Goal: Check status: Check status

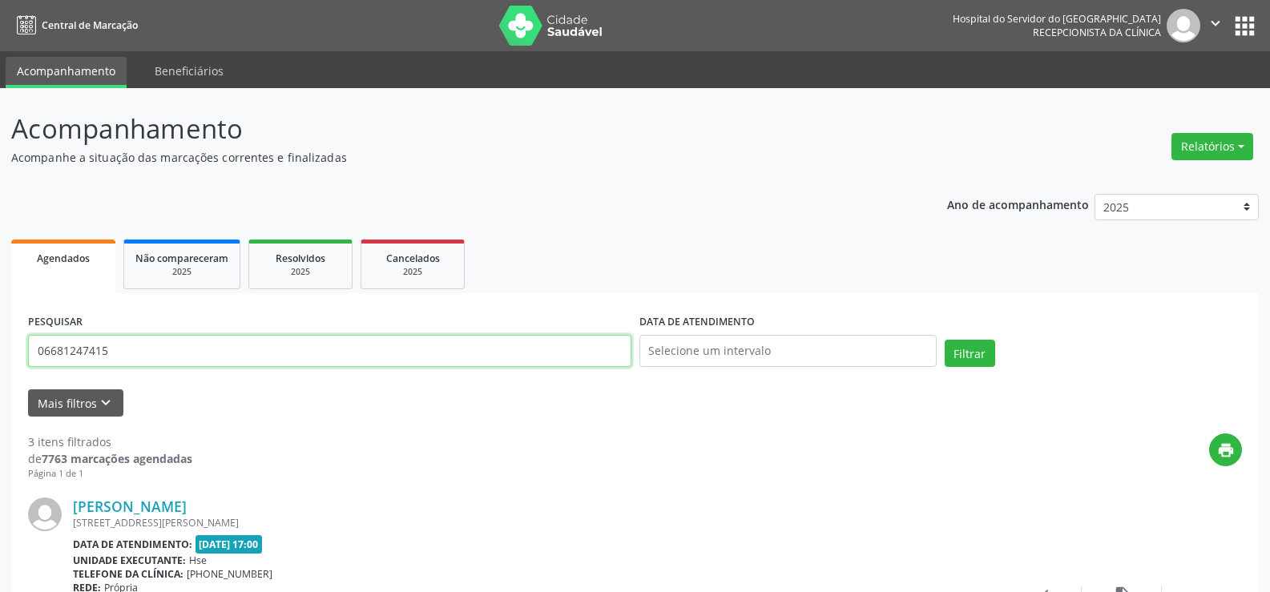
drag, startPoint x: 260, startPoint y: 343, endPoint x: 0, endPoint y: 259, distance: 273.6
paste input "[PERSON_NAME]"
type input "[PERSON_NAME]"
click at [945, 340] on button "Filtrar" at bounding box center [970, 353] width 50 height 27
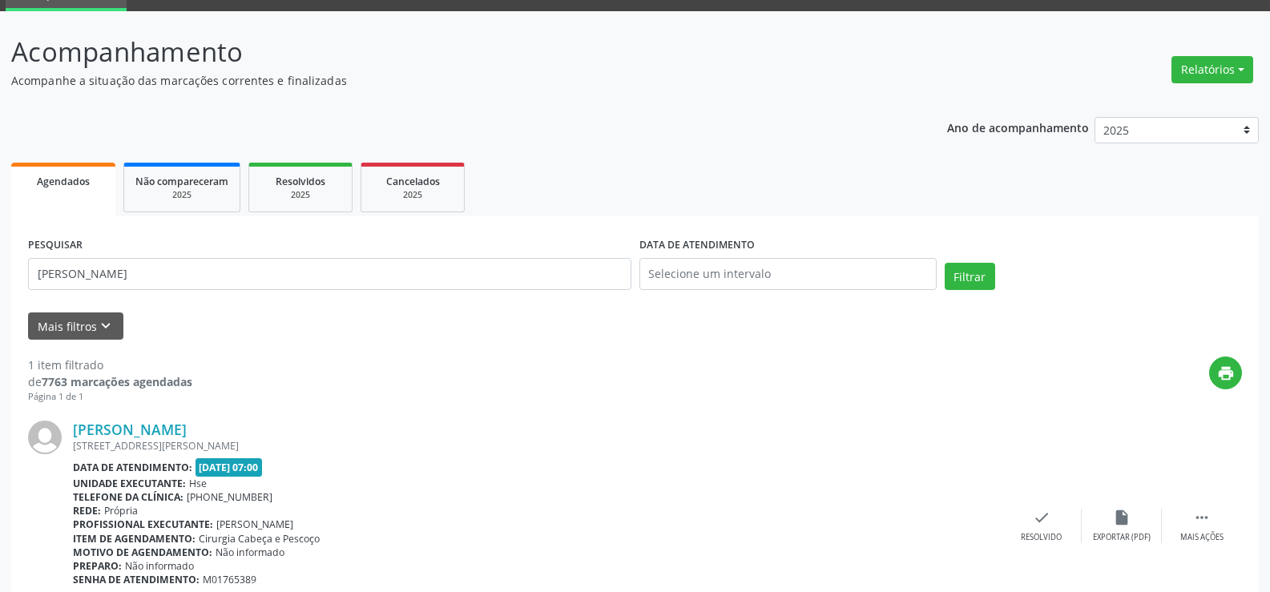
scroll to position [161, 0]
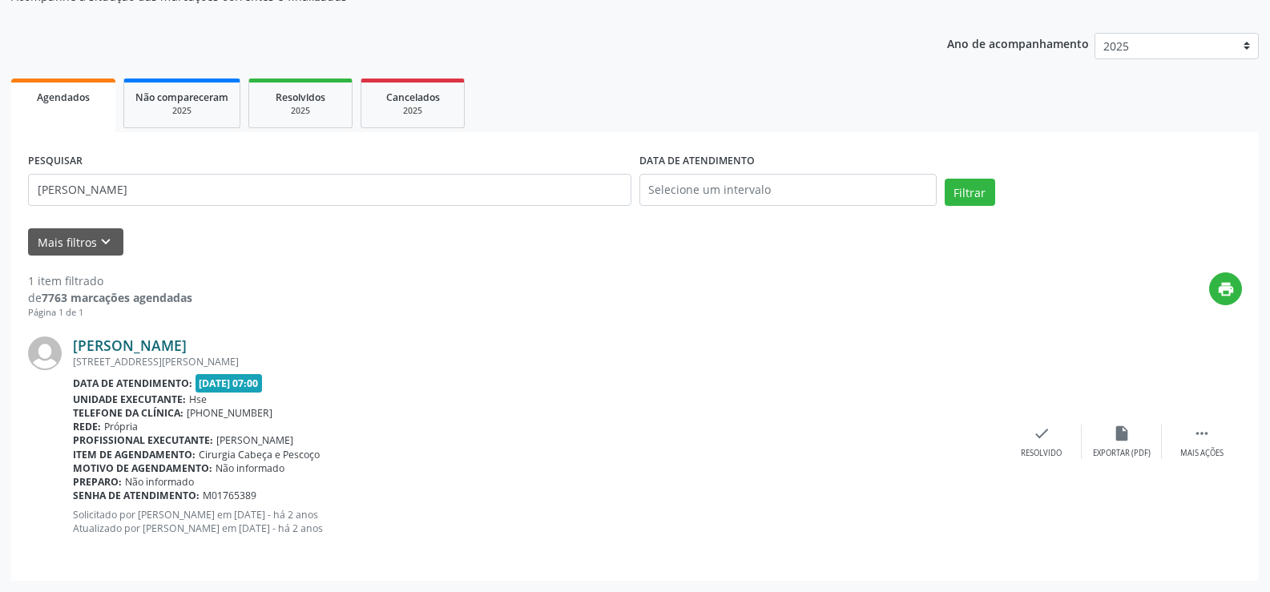
click at [187, 344] on link "[PERSON_NAME]" at bounding box center [130, 345] width 114 height 18
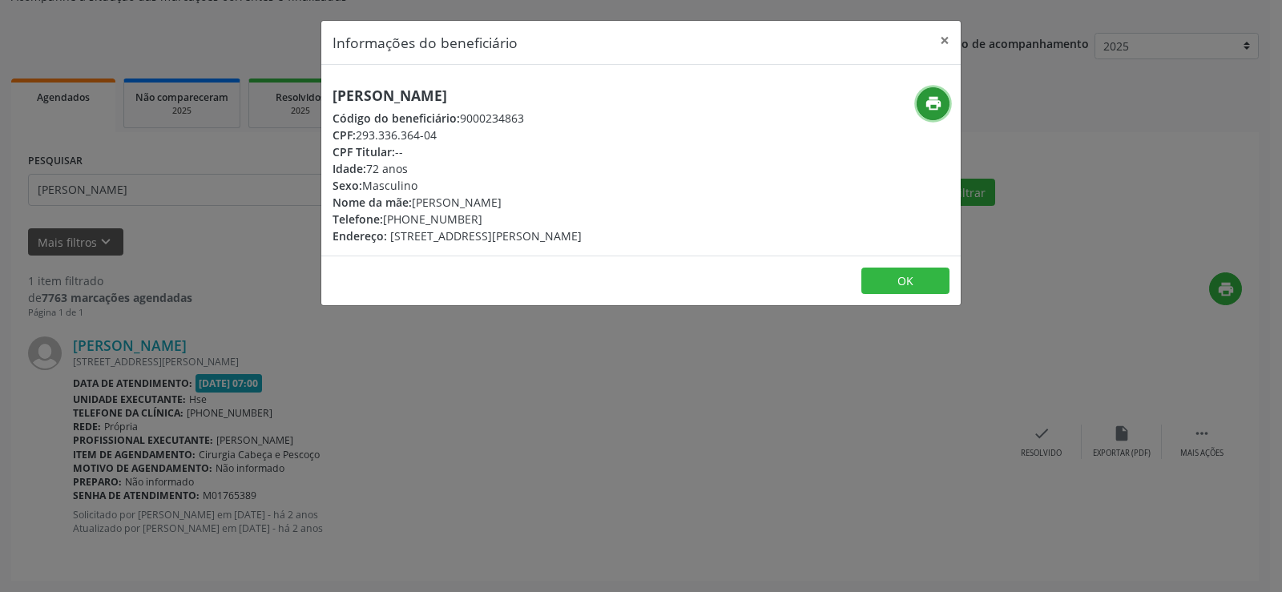
click at [929, 114] on button "print" at bounding box center [932, 103] width 33 height 33
click at [949, 38] on button "×" at bounding box center [945, 40] width 32 height 39
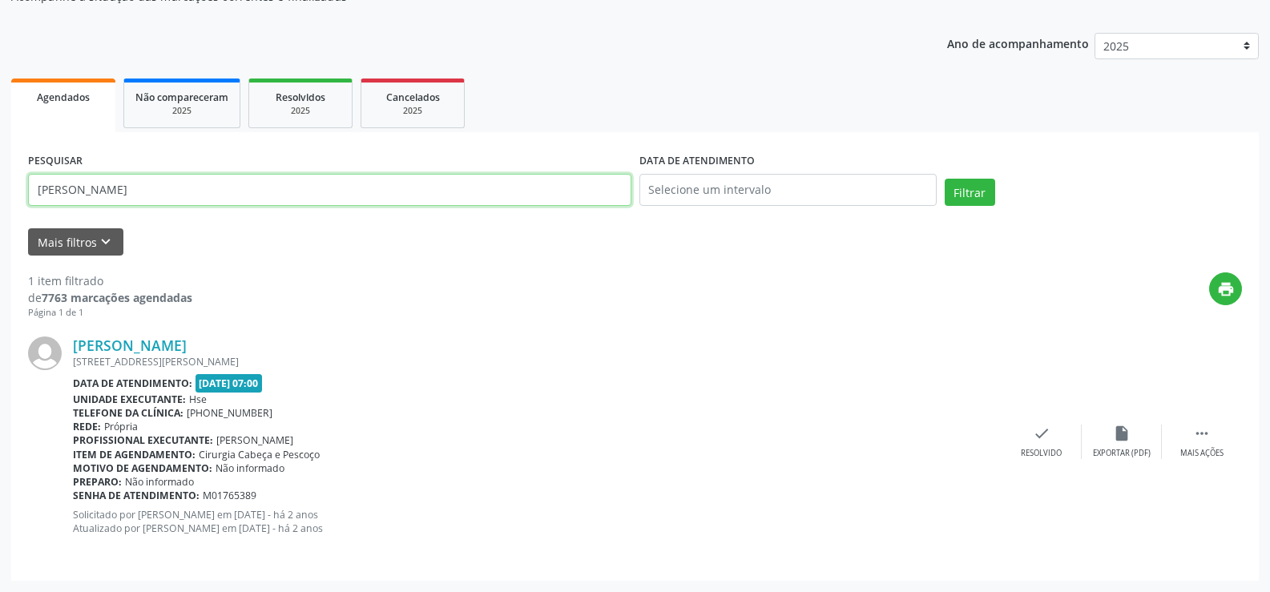
drag, startPoint x: 336, startPoint y: 192, endPoint x: 0, endPoint y: 132, distance: 341.8
click at [0, 132] on div "Acompanhamento Acompanhe a situação das marcações correntes e finalizadas Relat…" at bounding box center [635, 259] width 1270 height 665
type input "06346219472"
click at [945, 179] on button "Filtrar" at bounding box center [970, 192] width 50 height 27
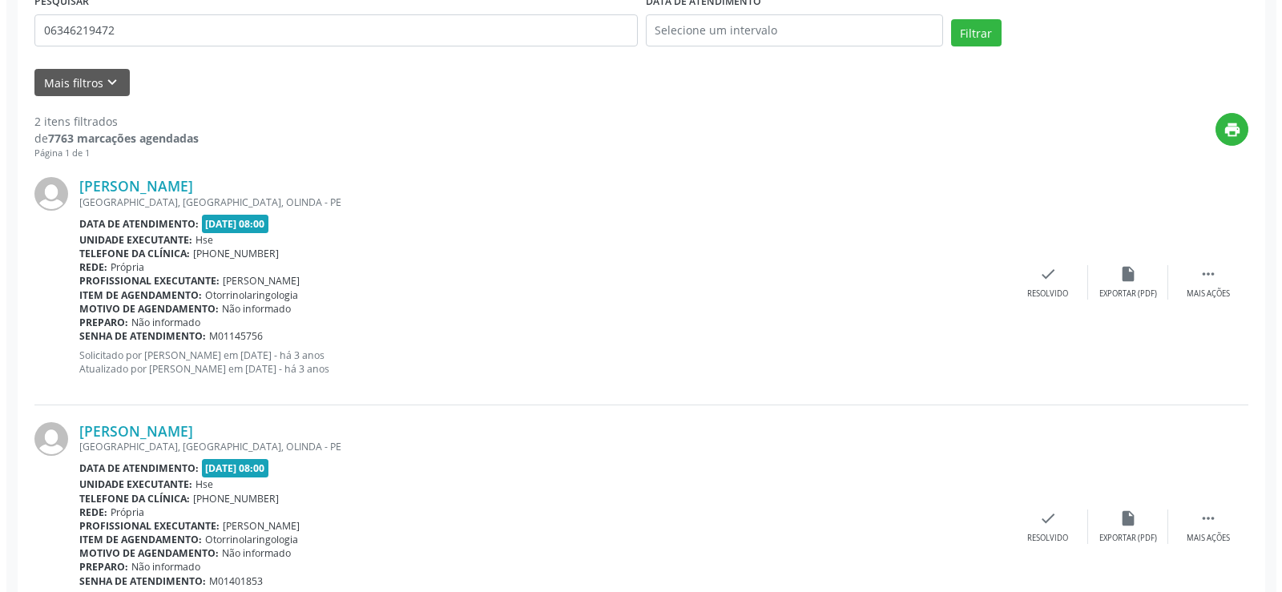
scroll to position [405, 0]
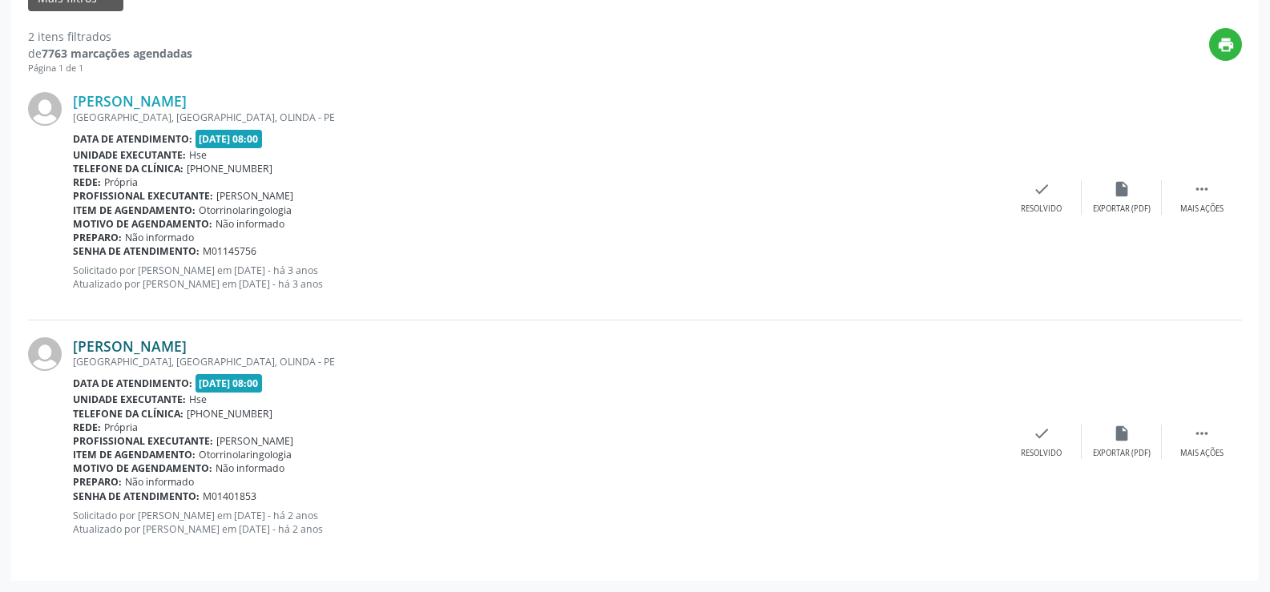
click at [167, 338] on link "[PERSON_NAME]" at bounding box center [130, 346] width 114 height 18
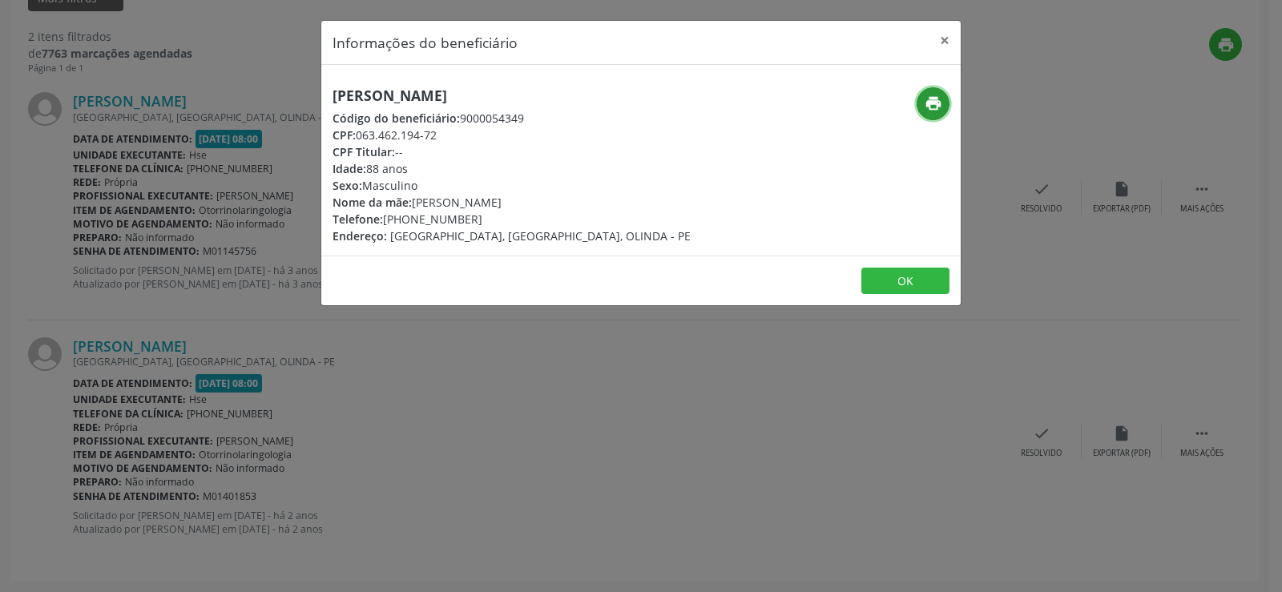
click at [927, 105] on icon "print" at bounding box center [933, 104] width 18 height 18
drag, startPoint x: 578, startPoint y: 58, endPoint x: 490, endPoint y: 70, distance: 88.1
click at [451, 74] on div "Informações do beneficiário × [PERSON_NAME] Código do beneficiário: 9000054349 …" at bounding box center [640, 163] width 641 height 287
click at [500, 83] on div "[PERSON_NAME] Código do beneficiário: 9000054349 CPF: 063.462.194-72 CPF Titula…" at bounding box center [640, 160] width 639 height 191
drag, startPoint x: 499, startPoint y: 85, endPoint x: 321, endPoint y: 99, distance: 178.4
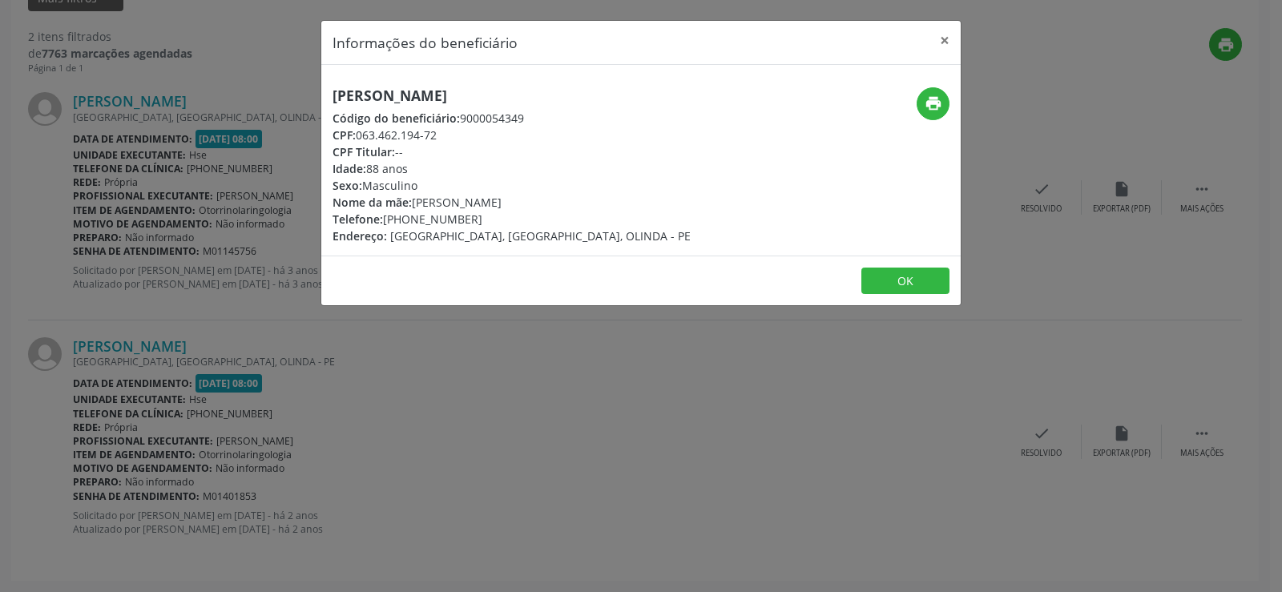
click at [321, 99] on div "[PERSON_NAME] Código do beneficiário: 9000054349 CPF: 063.462.194-72 CPF Titula…" at bounding box center [640, 160] width 639 height 191
copy h5 "[PERSON_NAME]"
